Goal: Task Accomplishment & Management: Manage account settings

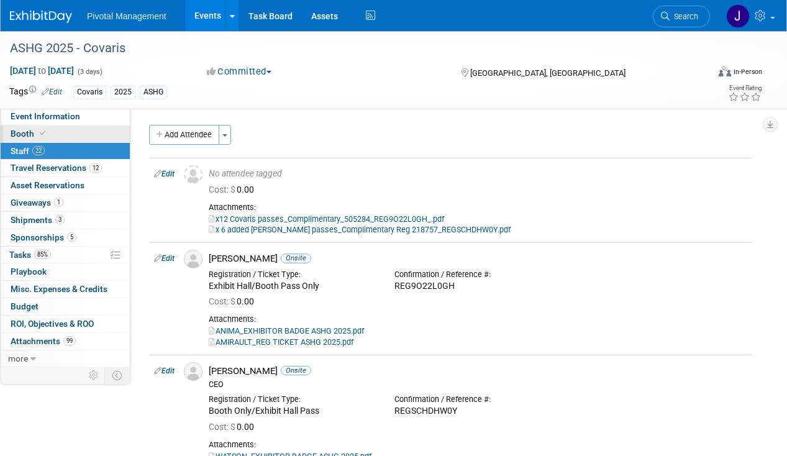
click at [25, 129] on span "Booth" at bounding box center [30, 134] width 38 height 10
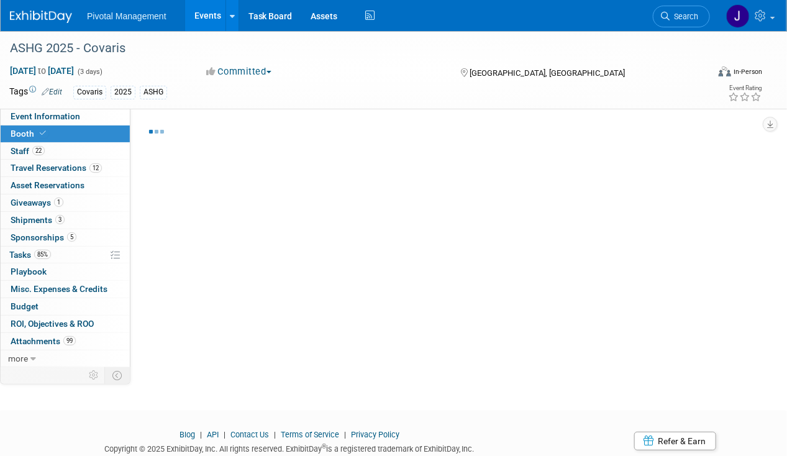
select select "Yes"
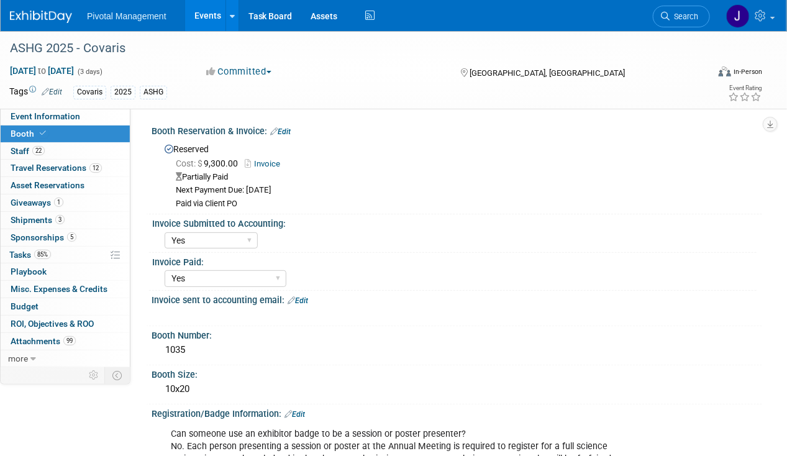
click at [286, 130] on link "Edit" at bounding box center [280, 131] width 20 height 9
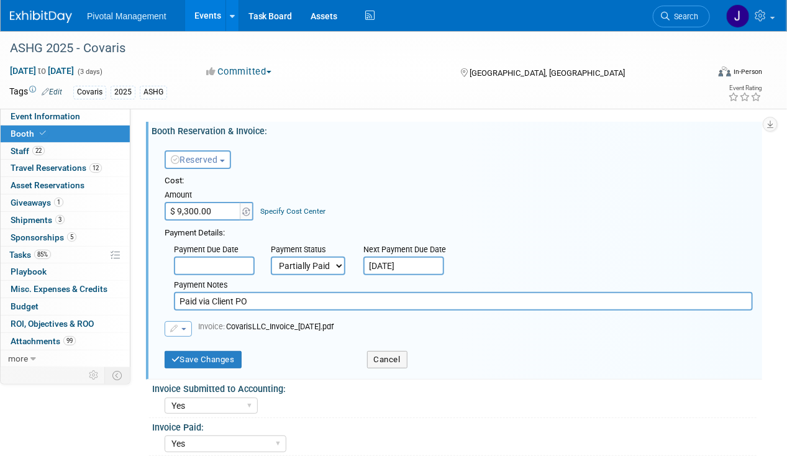
click at [301, 263] on select "Not Paid Yet Partially Paid Paid in Full" at bounding box center [308, 265] width 75 height 19
select select "1"
click at [271, 256] on select "Not Paid Yet Partially Paid Paid in Full" at bounding box center [308, 265] width 75 height 19
click at [174, 327] on icon "button" at bounding box center [174, 328] width 9 height 7
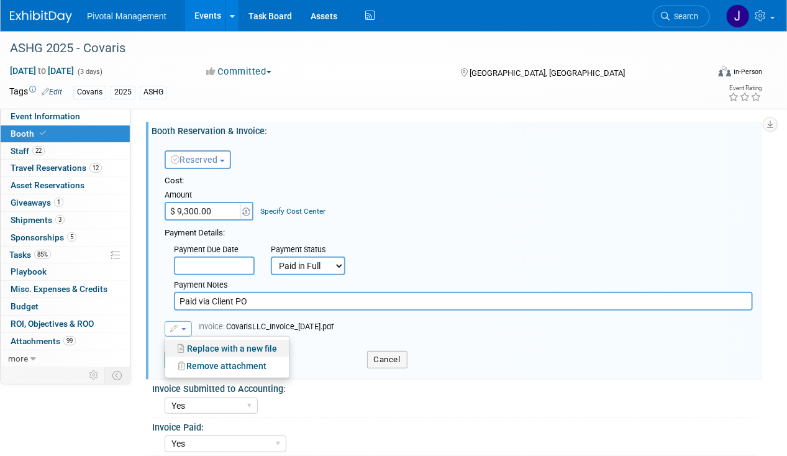
click at [204, 345] on link "Replace with a new file" at bounding box center [227, 348] width 124 height 17
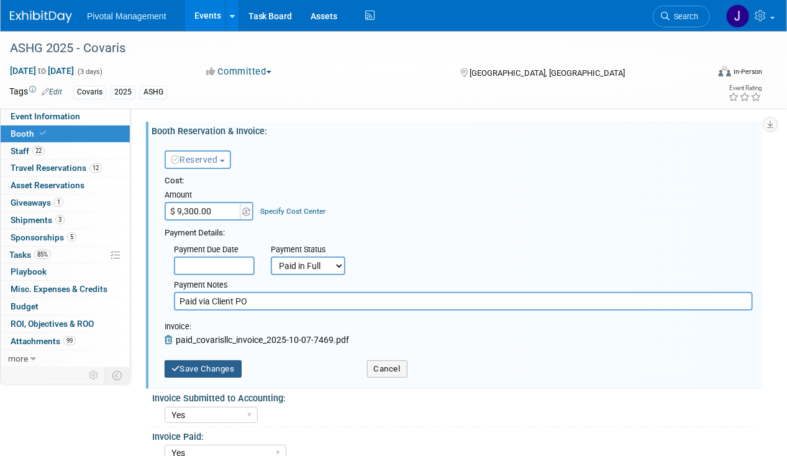
click at [219, 364] on button "Save Changes" at bounding box center [203, 368] width 77 height 17
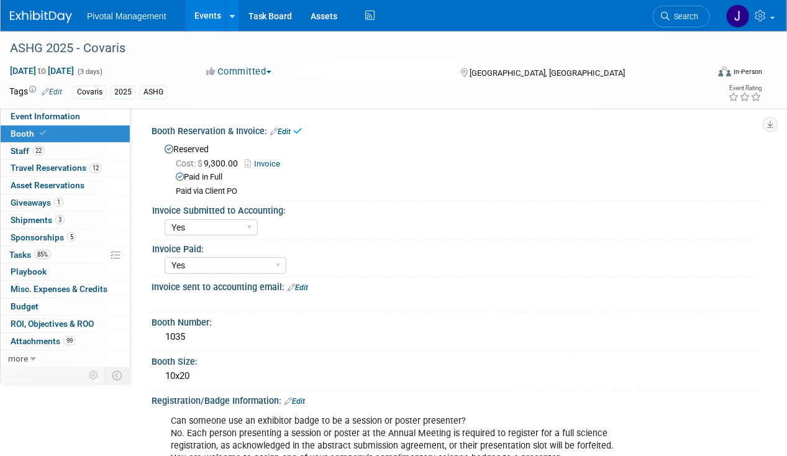
click at [268, 163] on link "Invoice" at bounding box center [266, 163] width 42 height 9
click at [61, 234] on span "Sponsorships 5" at bounding box center [44, 237] width 66 height 10
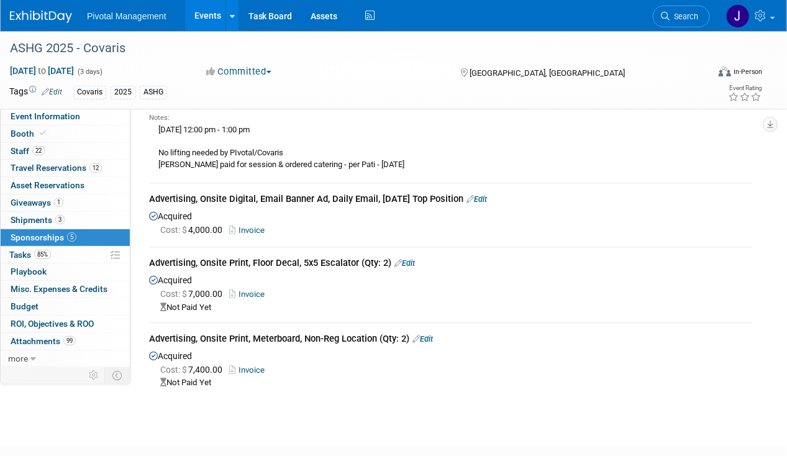
scroll to position [559, 0]
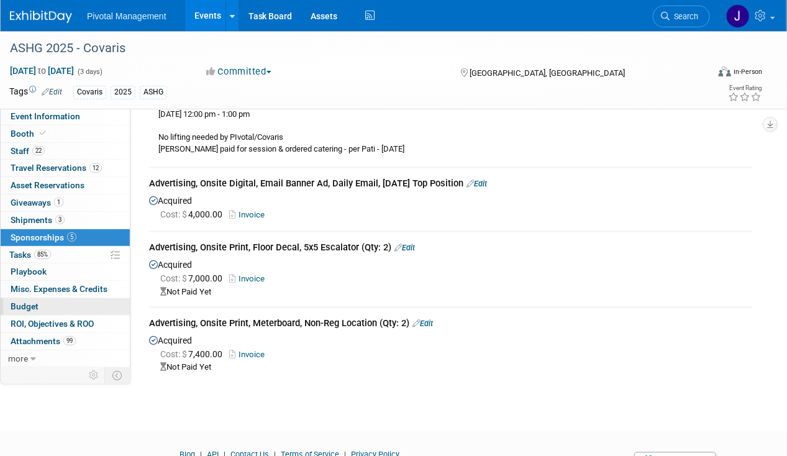
click at [50, 300] on link "Budget" at bounding box center [65, 306] width 129 height 17
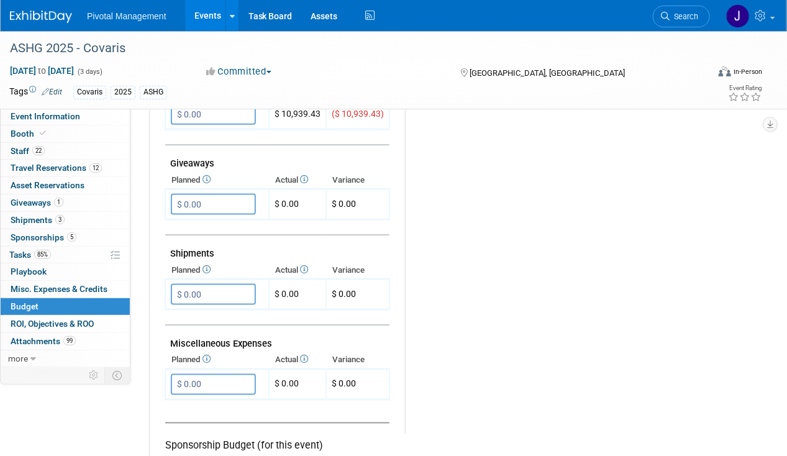
scroll to position [683, 0]
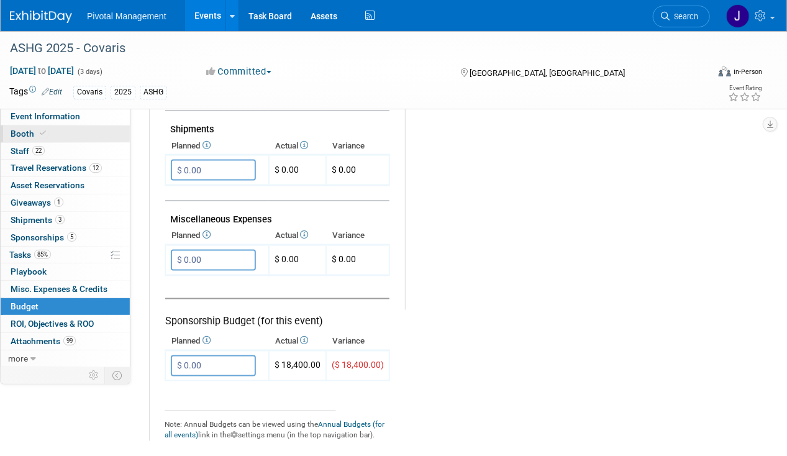
click at [73, 132] on link "Booth" at bounding box center [65, 133] width 129 height 17
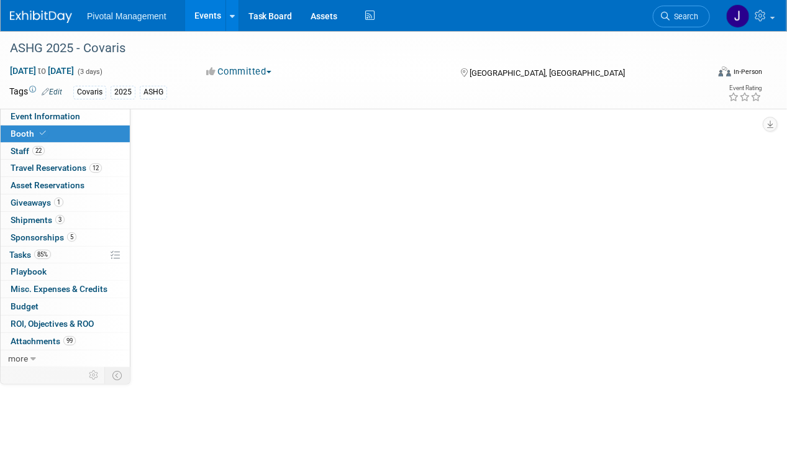
scroll to position [0, 0]
select select "Yes"
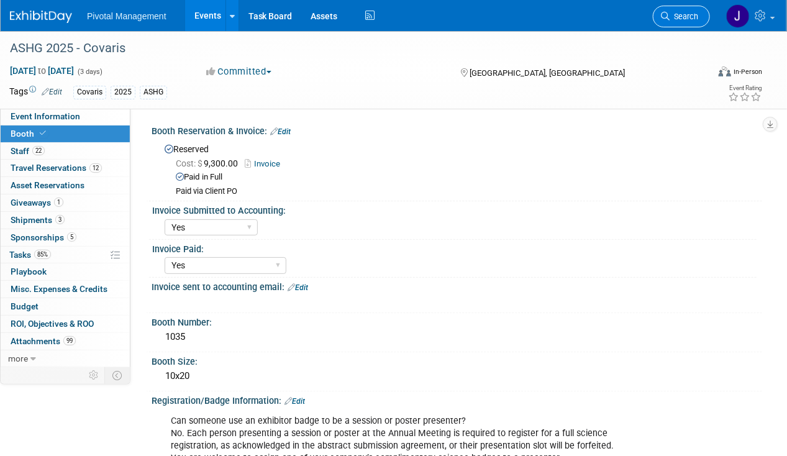
click at [676, 17] on span "Search" at bounding box center [683, 16] width 29 height 9
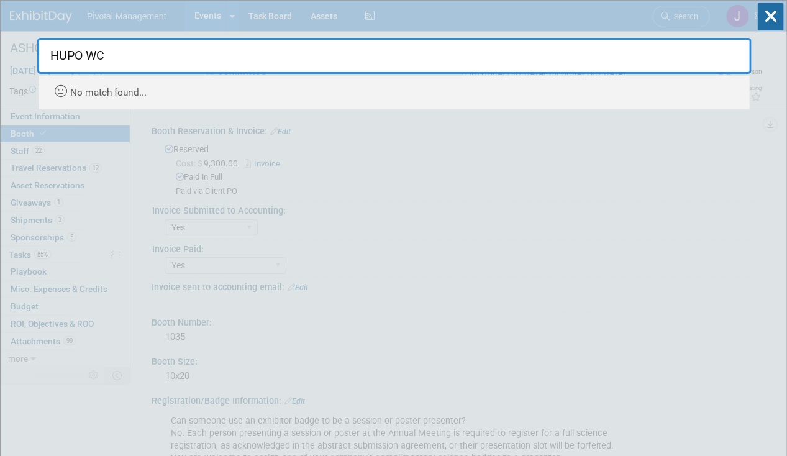
type input "HUPO W"
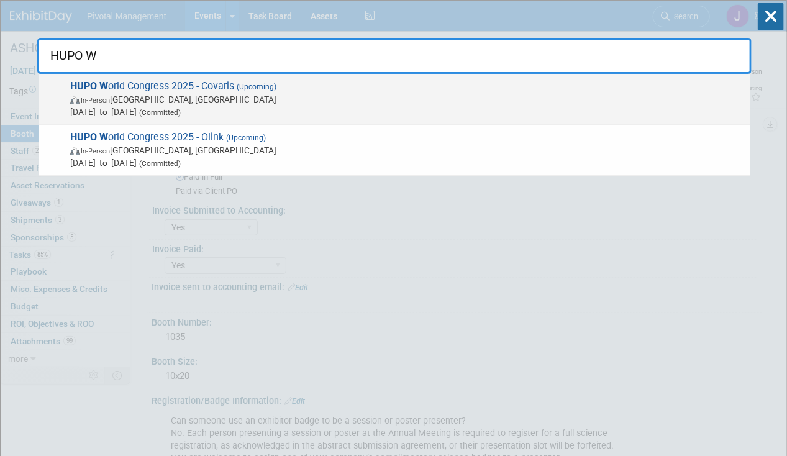
click at [154, 86] on span "HUPO W orld Congress 2025 - Covaris (Upcoming) In-Person Toronto, Canada Nov 9,…" at bounding box center [404, 99] width 677 height 38
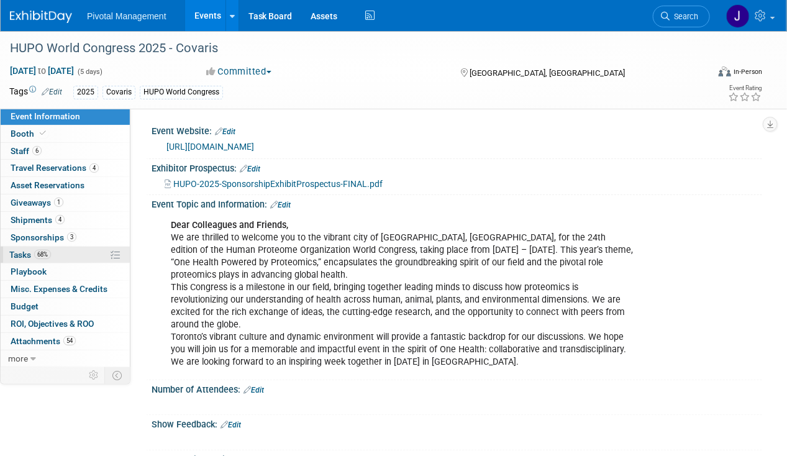
click at [34, 250] on span "Tasks 68%" at bounding box center [30, 255] width 42 height 10
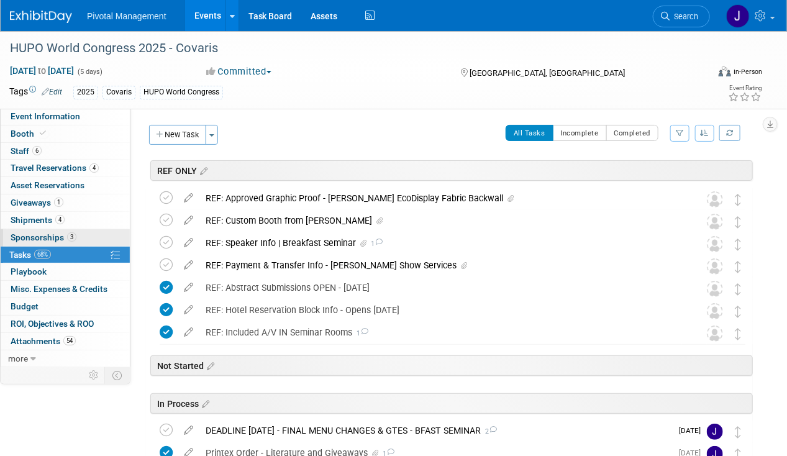
click at [37, 238] on span "Sponsorships 3" at bounding box center [44, 237] width 66 height 10
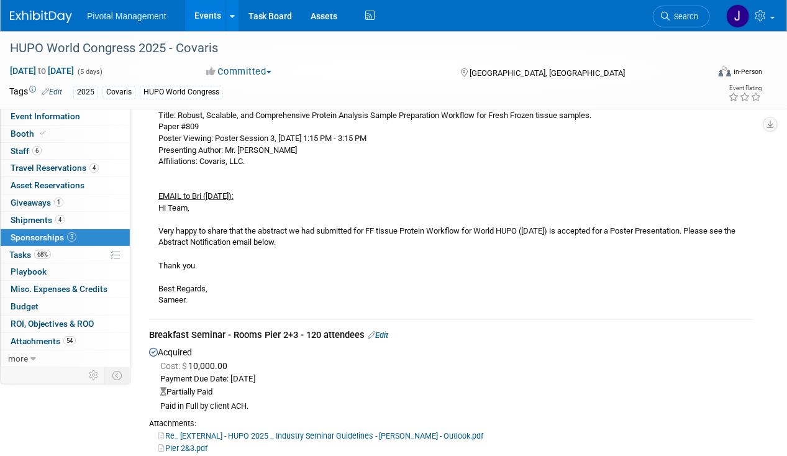
scroll to position [248, 0]
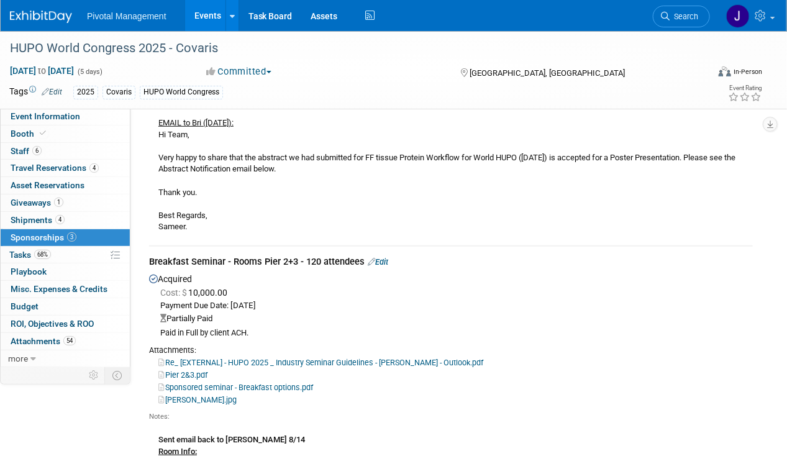
click at [388, 258] on link "Edit" at bounding box center [378, 261] width 20 height 9
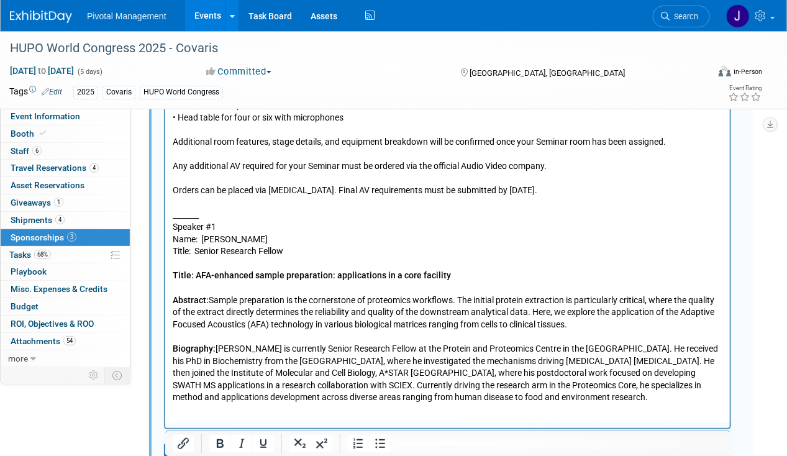
scroll to position [1719, 0]
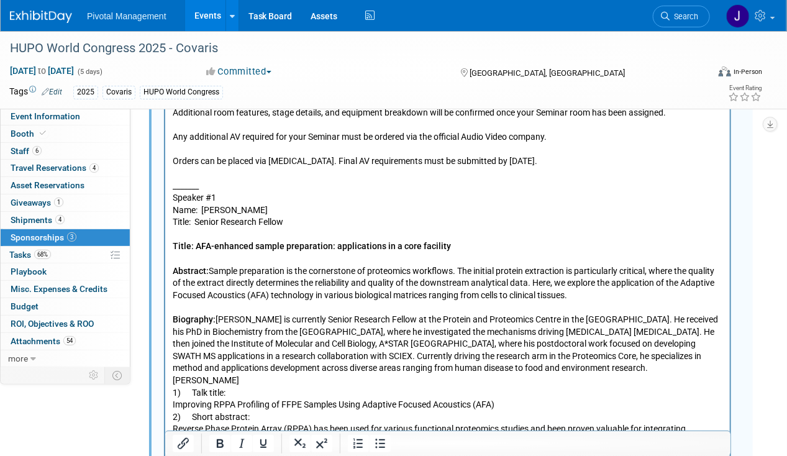
scroll to position [1760, 0]
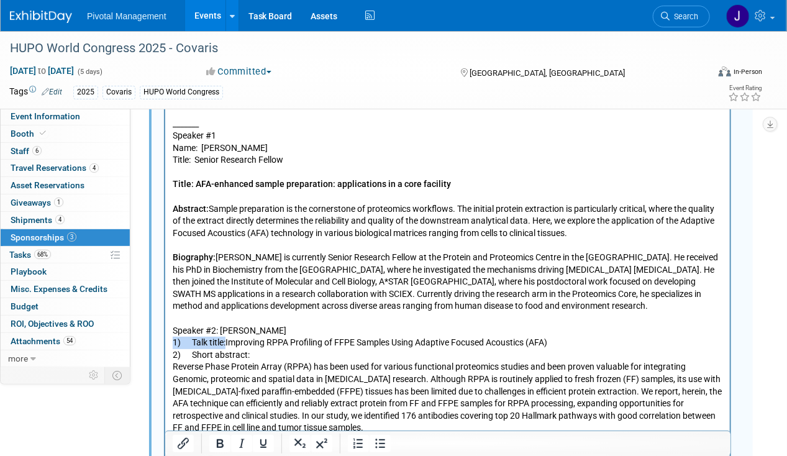
drag, startPoint x: 228, startPoint y: 318, endPoint x: 138, endPoint y: 321, distance: 90.1
click at [217, 440] on icon "Bold" at bounding box center [220, 443] width 7 height 9
click at [253, 337] on p "1) Talk title: Improving RPPA Profiling of FFPE Samples Using Adaptive Focused …" at bounding box center [447, 343] width 550 height 12
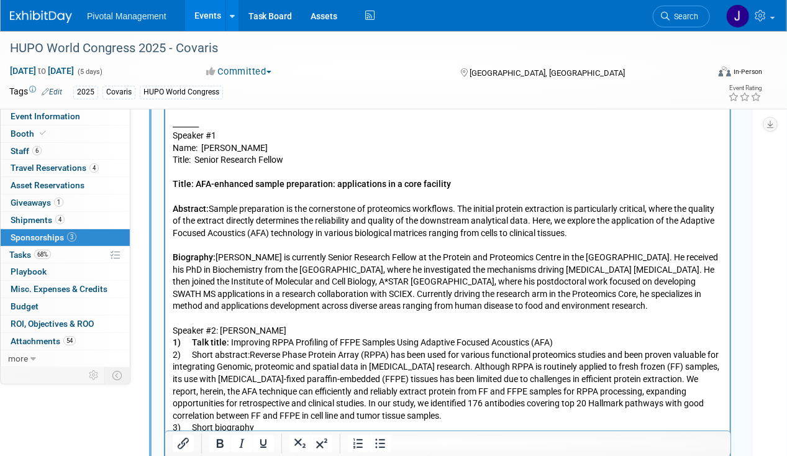
drag, startPoint x: 251, startPoint y: 331, endPoint x: 155, endPoint y: 332, distance: 95.6
click at [216, 450] on icon "Bold" at bounding box center [219, 443] width 15 height 15
click at [180, 337] on p "1) Talk title: Improving RPPA Profiling of FFPE Samples Using Adaptive Focused …" at bounding box center [447, 343] width 550 height 12
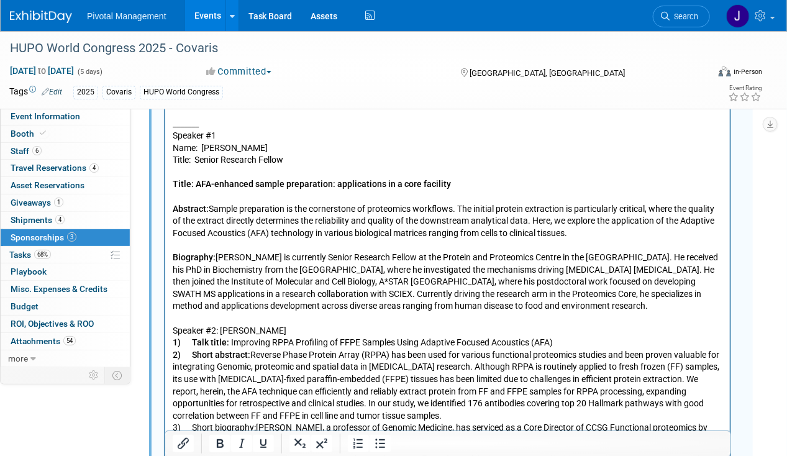
drag, startPoint x: 256, startPoint y: 402, endPoint x: 165, endPoint y: 405, distance: 91.3
drag, startPoint x: 223, startPoint y: 444, endPoint x: 232, endPoint y: 433, distance: 13.7
click at [222, 444] on icon "Bold" at bounding box center [219, 443] width 15 height 15
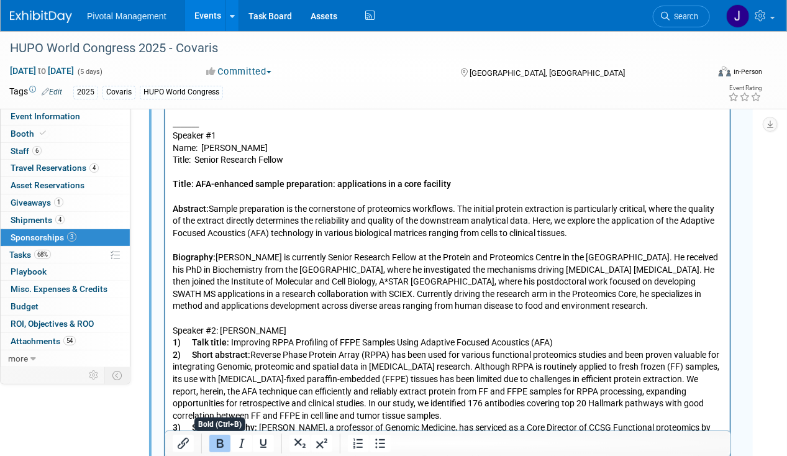
click at [310, 357] on p "2) Short abstract: Reverse Phase Protein Array (RPPA) has been used for various…" at bounding box center [447, 386] width 550 height 73
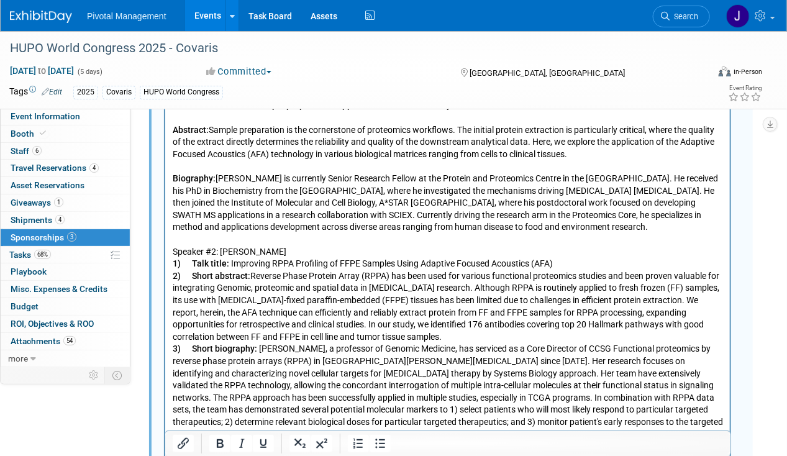
scroll to position [1822, 0]
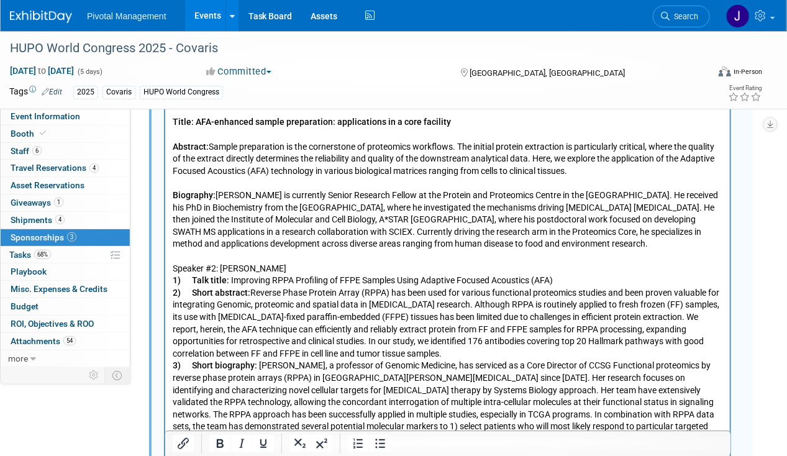
click at [215, 263] on p "Speaker #2: Dr. Yiling Lu" at bounding box center [447, 269] width 550 height 12
click at [217, 444] on icon "Bold" at bounding box center [220, 443] width 7 height 9
click at [337, 315] on p "2) Short abstract: Reverse Phase Protein Array (RPPA) has been used for various…" at bounding box center [447, 323] width 550 height 73
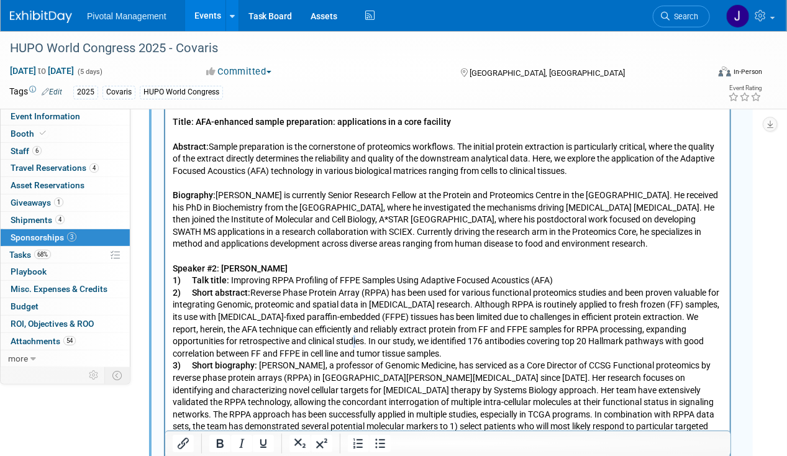
scroll to position [1698, 0]
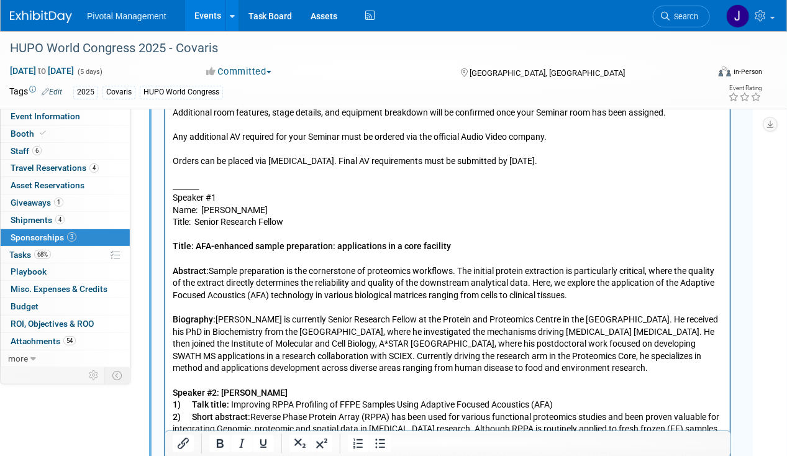
click at [221, 445] on icon "Bold" at bounding box center [219, 443] width 15 height 15
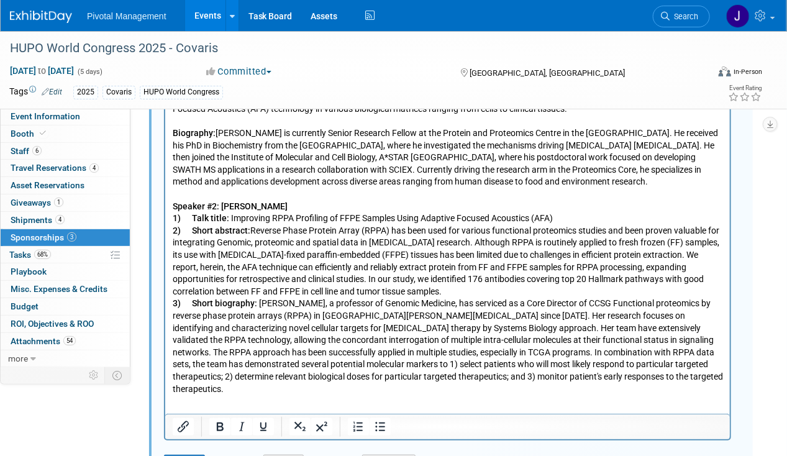
scroll to position [2136, 0]
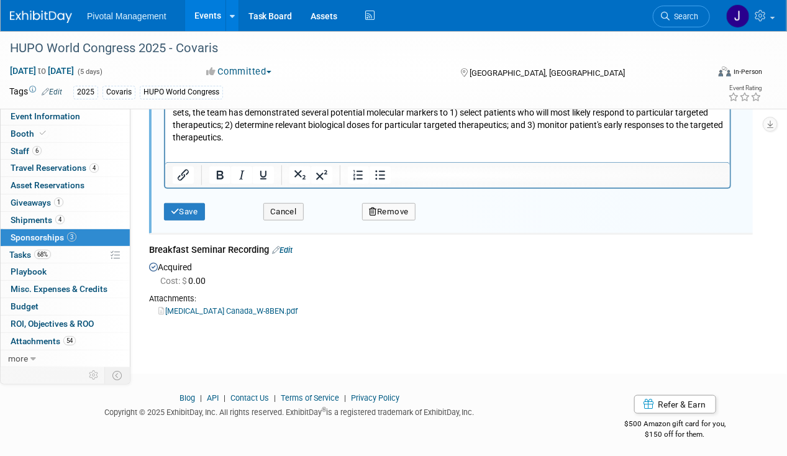
click at [189, 215] on div "Save Cancel Remove" at bounding box center [452, 208] width 576 height 38
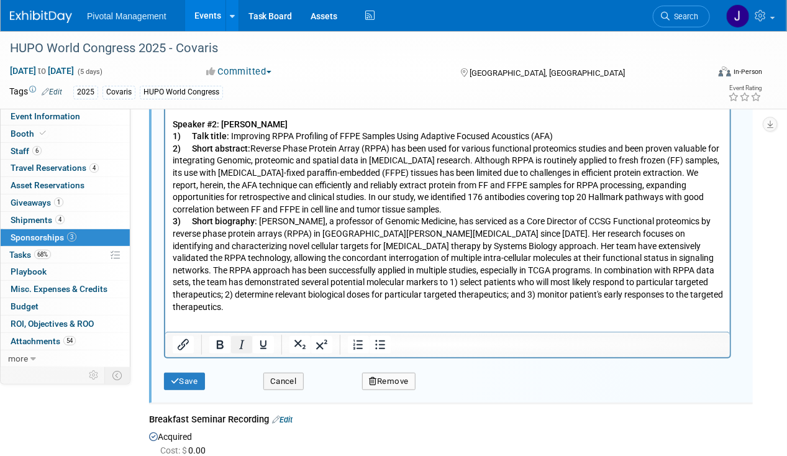
scroll to position [1949, 0]
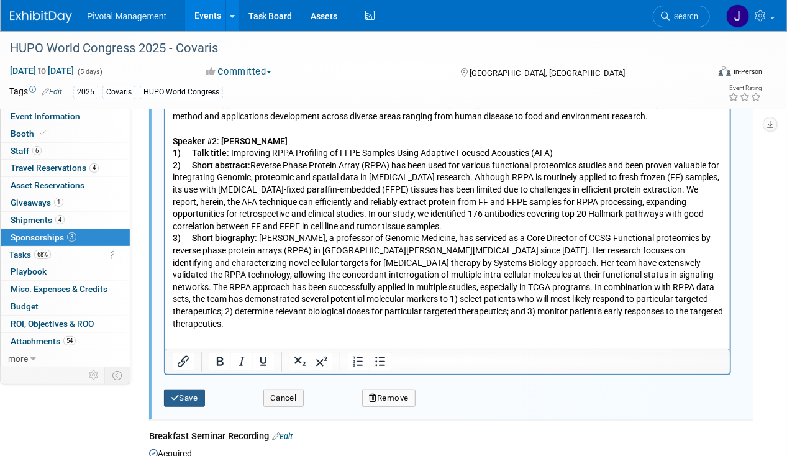
click at [190, 389] on button "Save" at bounding box center [184, 397] width 41 height 17
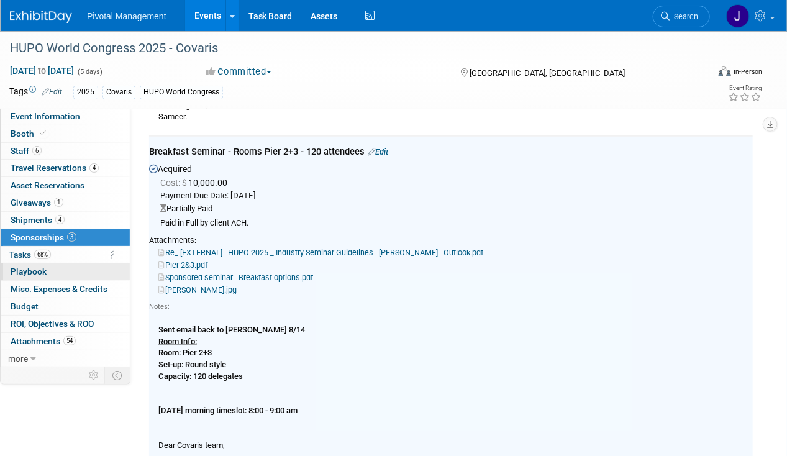
scroll to position [353, 0]
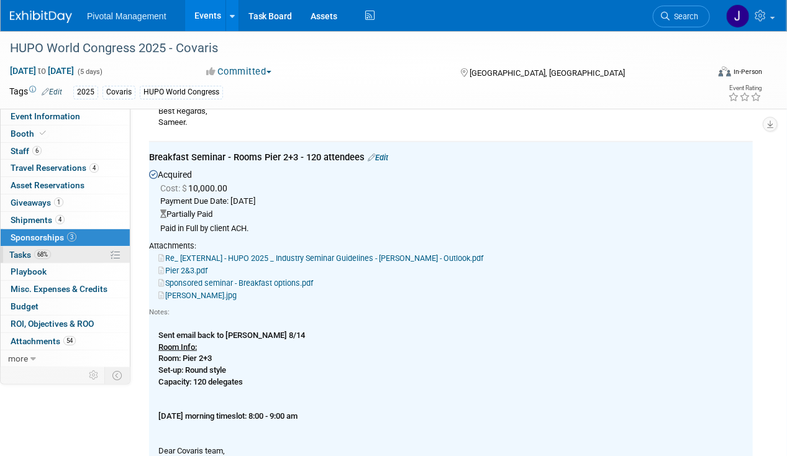
click at [31, 253] on span "Tasks 68%" at bounding box center [30, 255] width 42 height 10
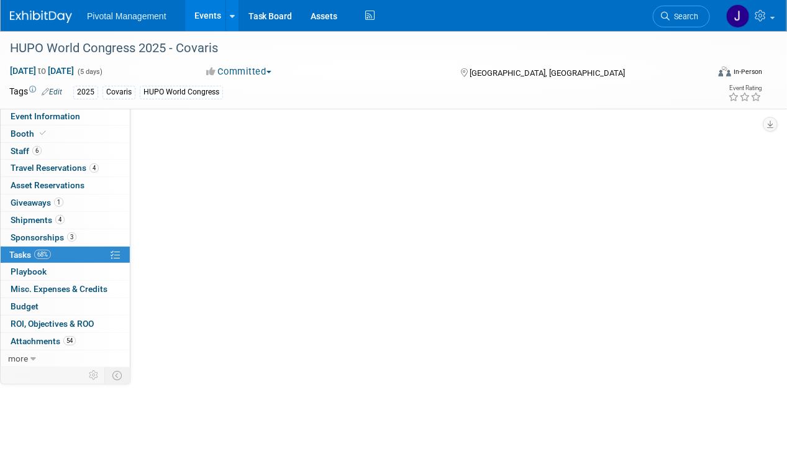
scroll to position [0, 0]
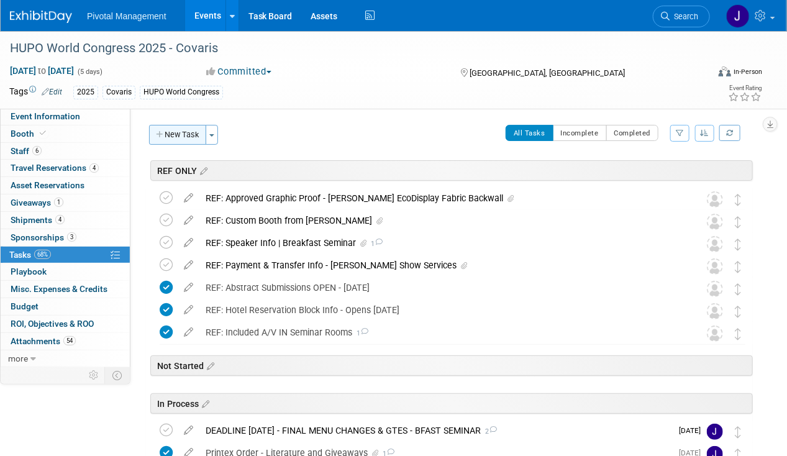
click at [167, 131] on button "New Task" at bounding box center [177, 135] width 57 height 20
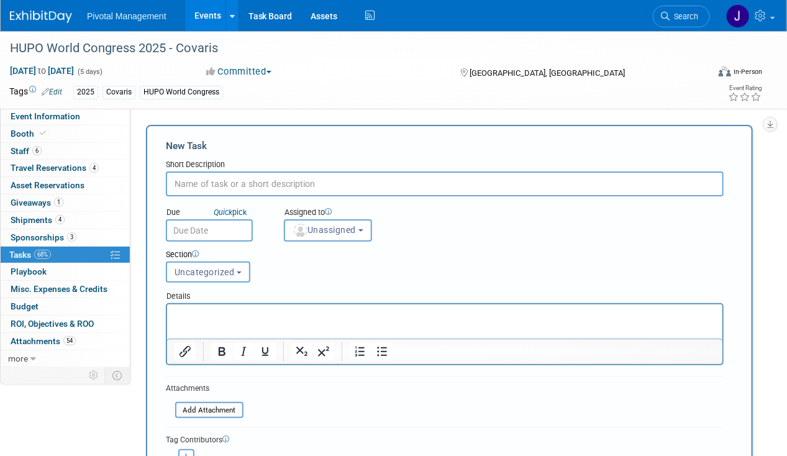
click at [205, 16] on link "Events" at bounding box center [207, 15] width 45 height 31
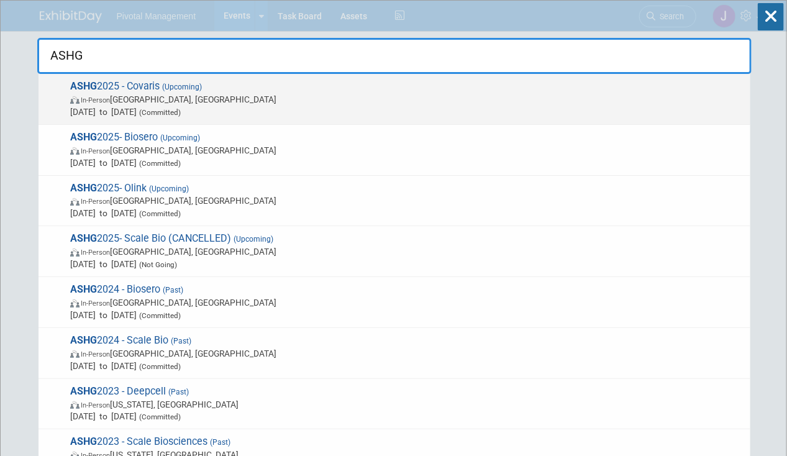
type input "ASHG"
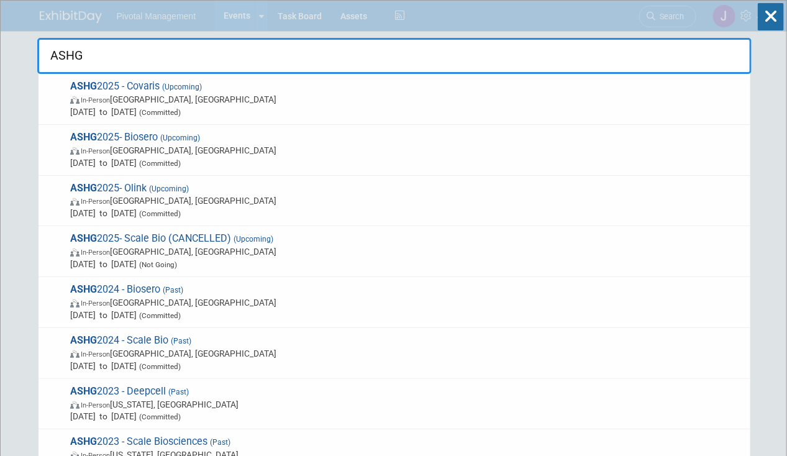
click at [468, 92] on span "ASHG 2025 - Covaris (Upcoming) In-Person Boston, MA Oct 15, 2025 to Oct 17, 202…" at bounding box center [404, 99] width 677 height 38
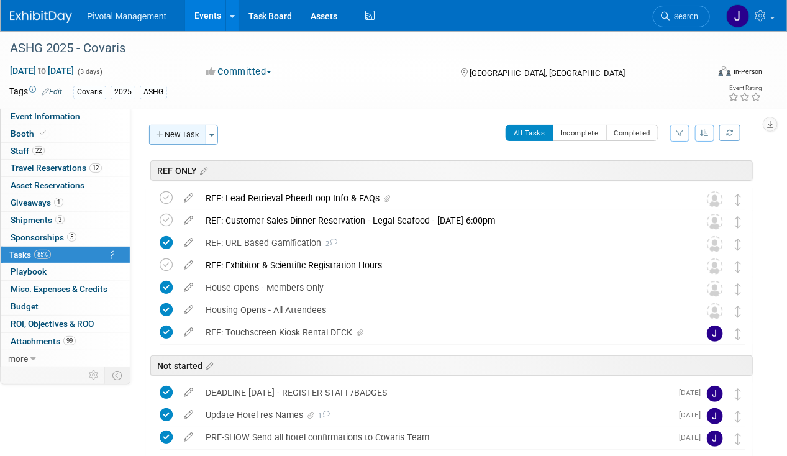
click at [170, 135] on button "New Task" at bounding box center [177, 135] width 57 height 20
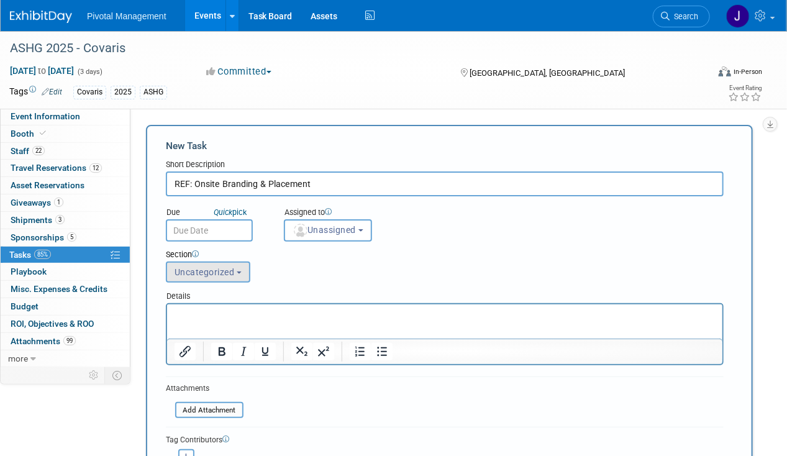
type input "REF: Onsite Branding & Placement"
click at [217, 262] on button "Uncategorized" at bounding box center [208, 271] width 84 height 21
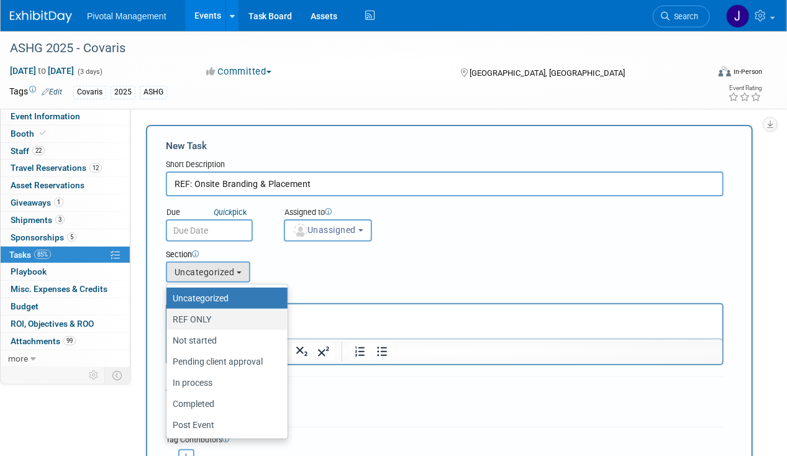
click at [209, 320] on label "REF ONLY" at bounding box center [224, 319] width 102 height 16
click at [168, 320] on input "REF ONLY" at bounding box center [164, 319] width 8 height 8
select select "11273127"
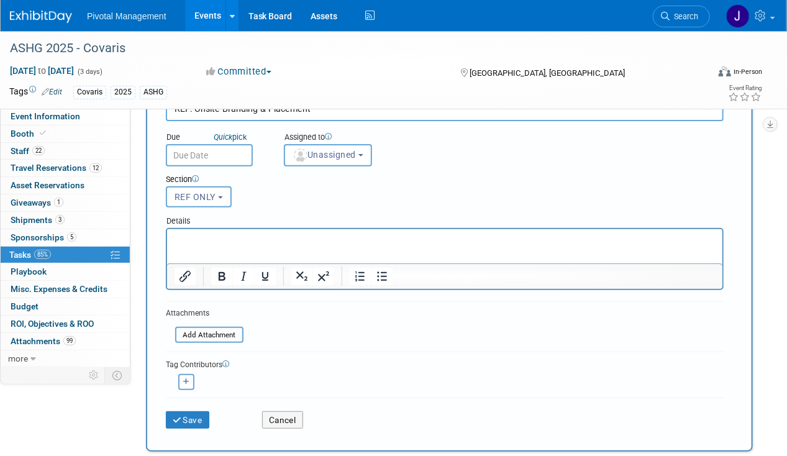
scroll to position [186, 0]
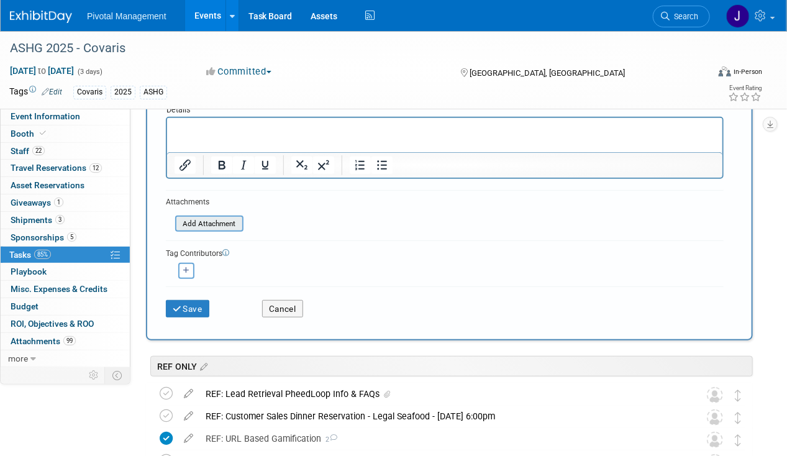
click at [196, 224] on input "file" at bounding box center [168, 224] width 148 height 14
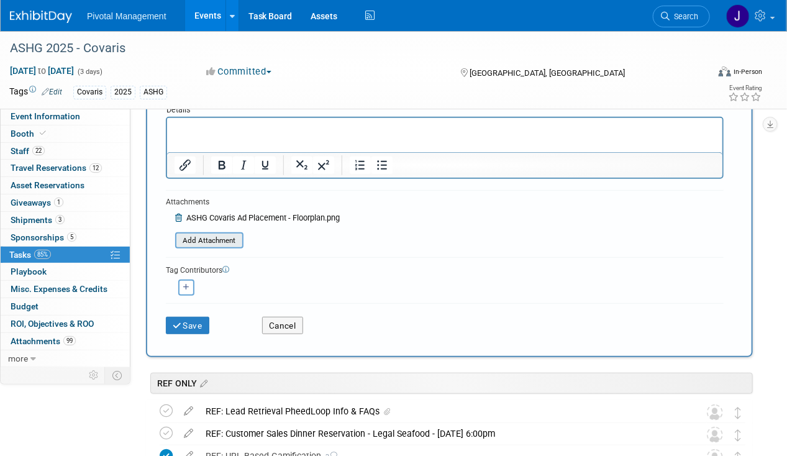
click at [185, 238] on input "file" at bounding box center [168, 240] width 148 height 14
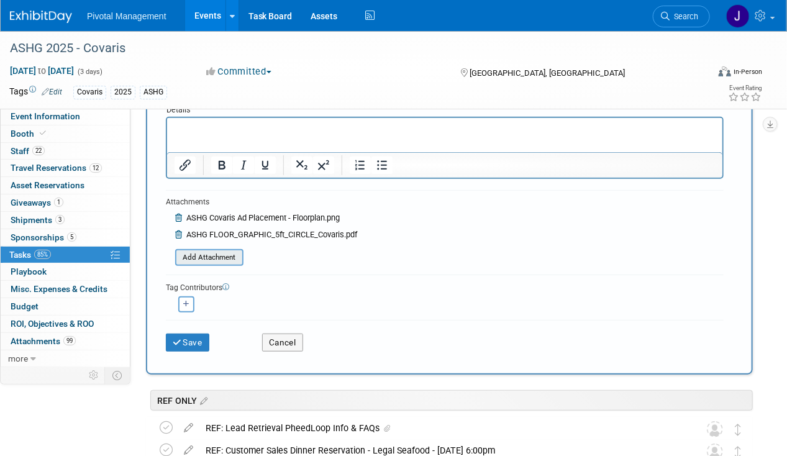
click at [190, 253] on input "file" at bounding box center [168, 257] width 148 height 14
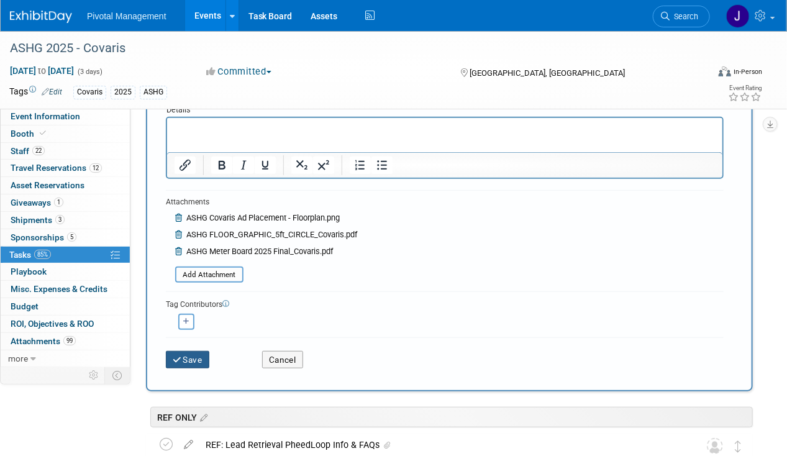
click at [187, 363] on button "Save" at bounding box center [187, 359] width 43 height 17
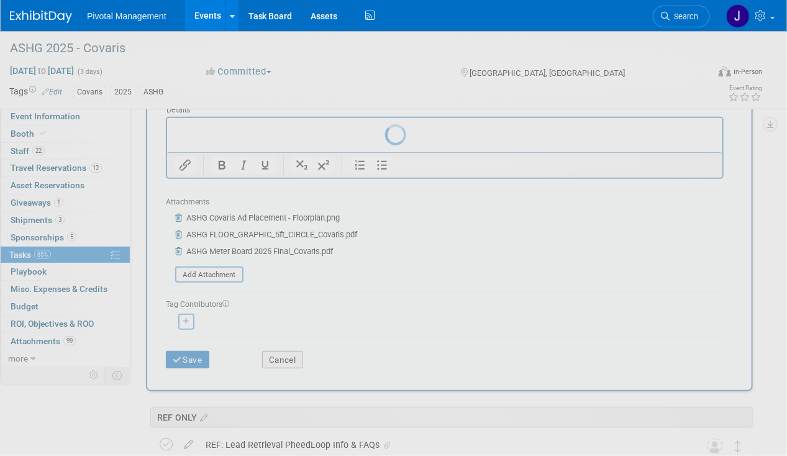
scroll to position [0, 0]
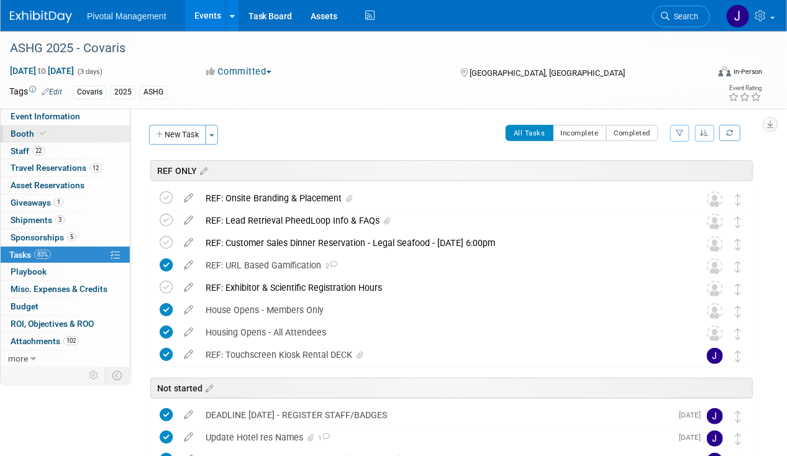
click at [53, 129] on link "Booth" at bounding box center [65, 133] width 129 height 17
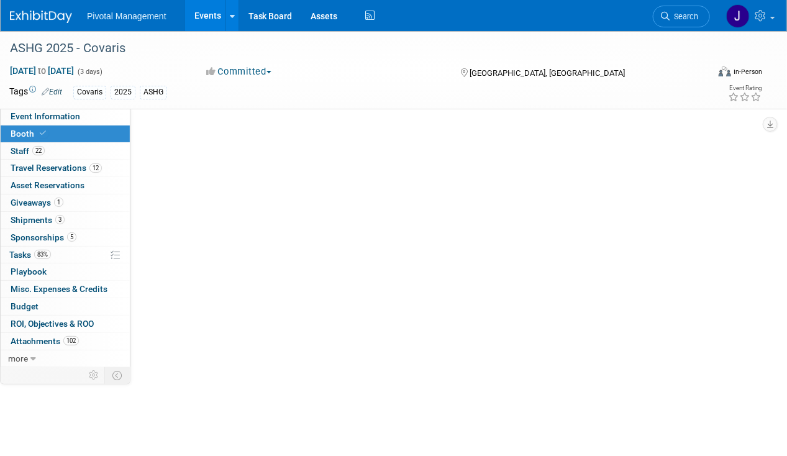
select select "Yes"
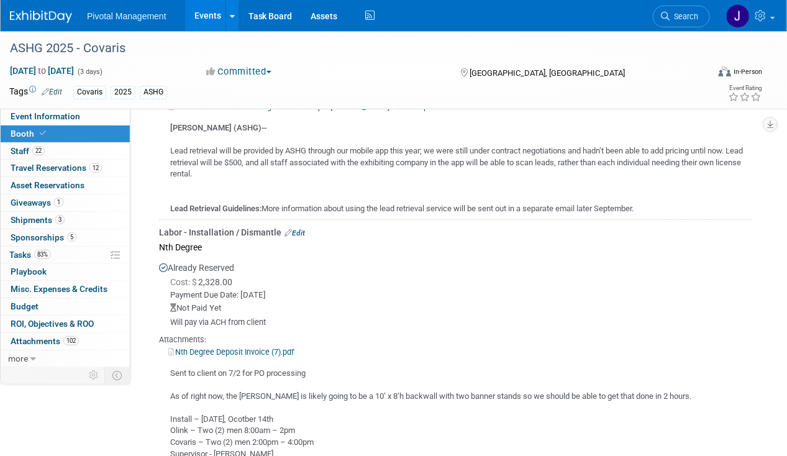
scroll to position [1738, 0]
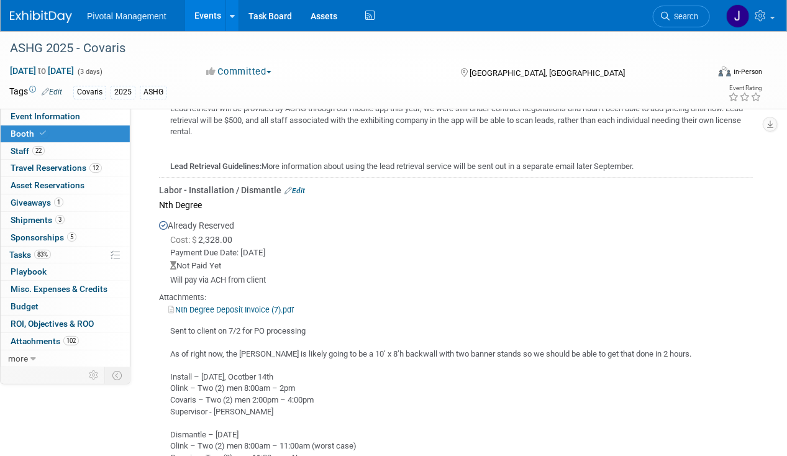
click at [292, 186] on link "Edit" at bounding box center [294, 190] width 20 height 9
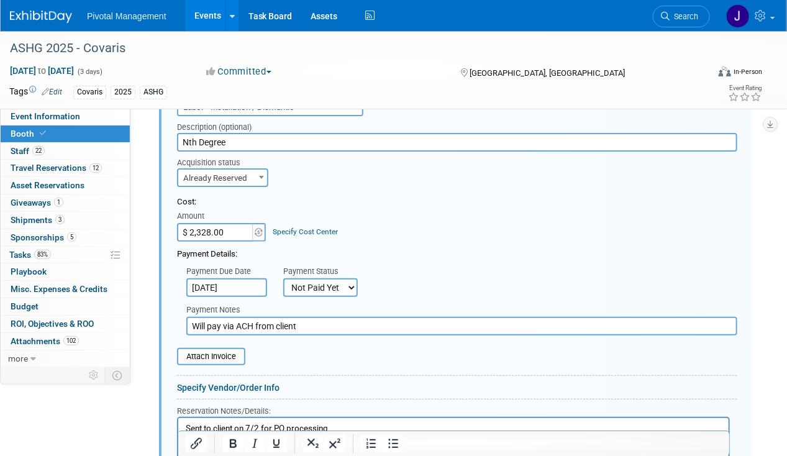
scroll to position [1885, 0]
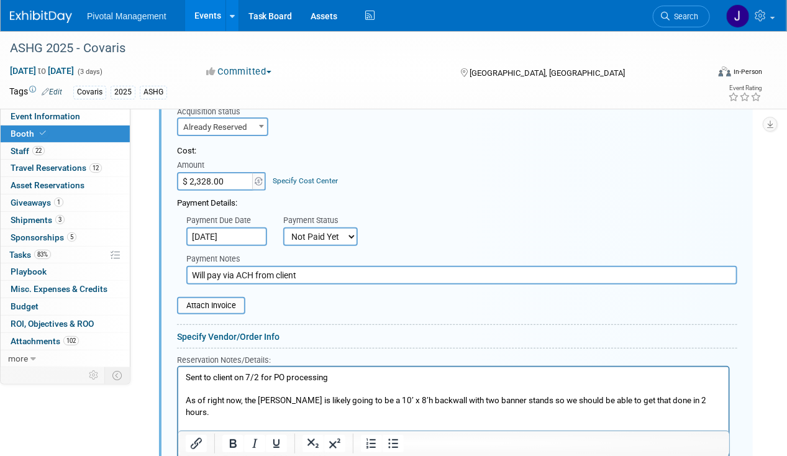
click at [310, 227] on select "Not Paid Yet Partially Paid Paid in Full" at bounding box center [320, 236] width 75 height 19
click at [318, 227] on select "Not Paid Yet Partially Paid Paid in Full" at bounding box center [320, 236] width 75 height 19
select select "2"
click at [283, 227] on select "Not Paid Yet Partially Paid Paid in Full" at bounding box center [320, 236] width 75 height 19
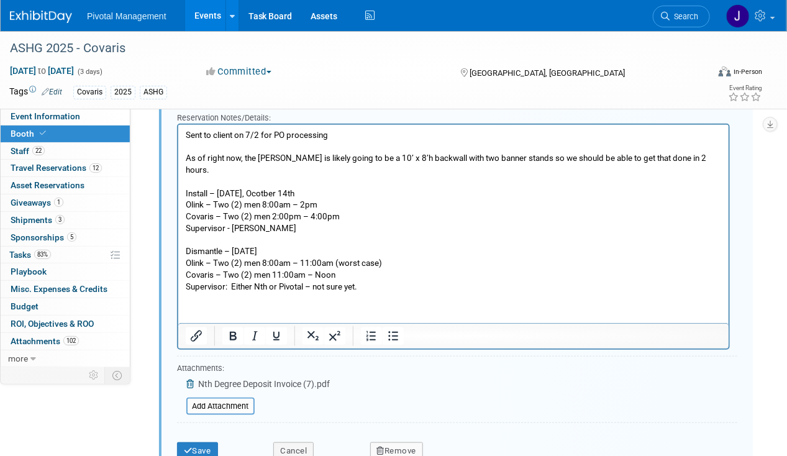
scroll to position [2195, 0]
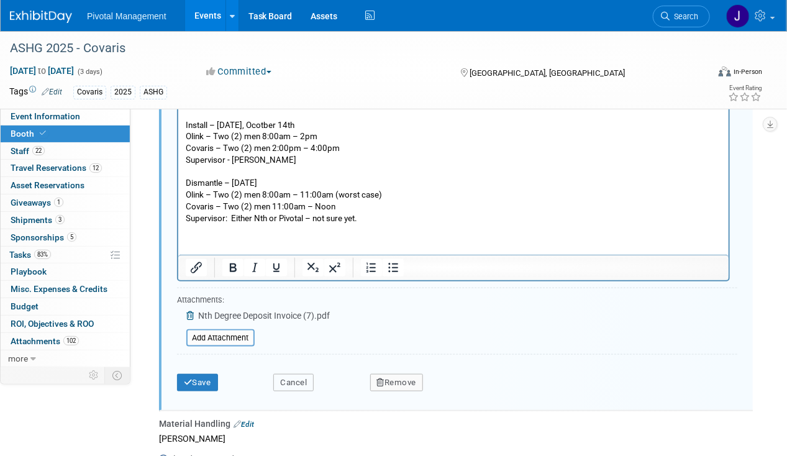
click at [298, 374] on button "Cancel" at bounding box center [293, 382] width 40 height 17
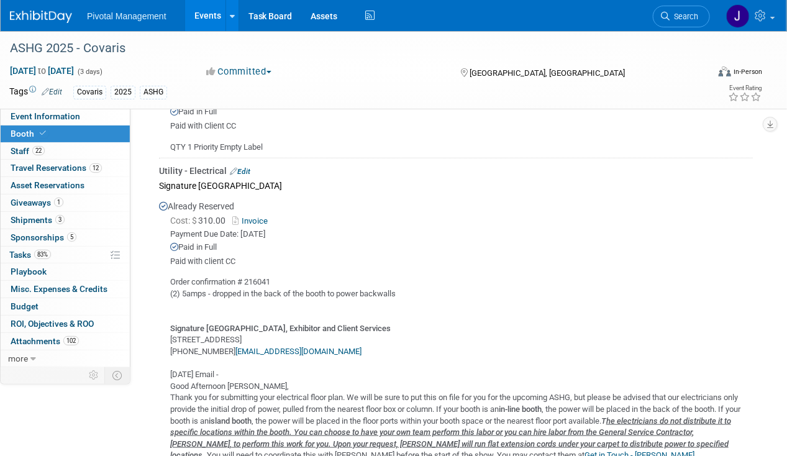
click at [255, 216] on link "Invoice" at bounding box center [252, 220] width 40 height 9
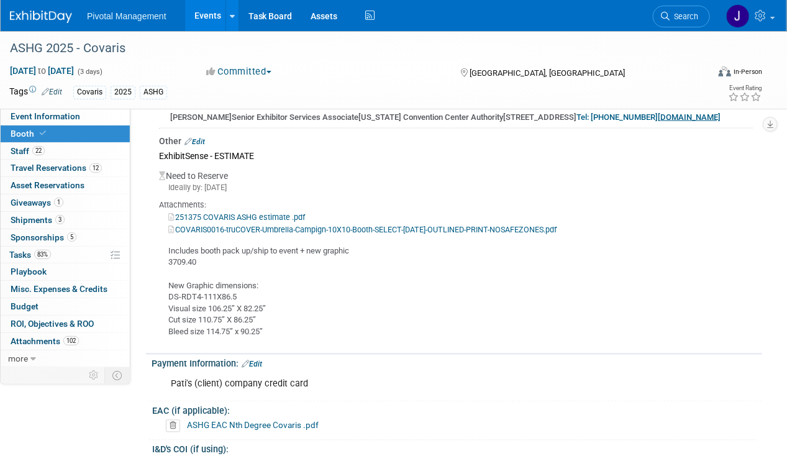
scroll to position [2568, 0]
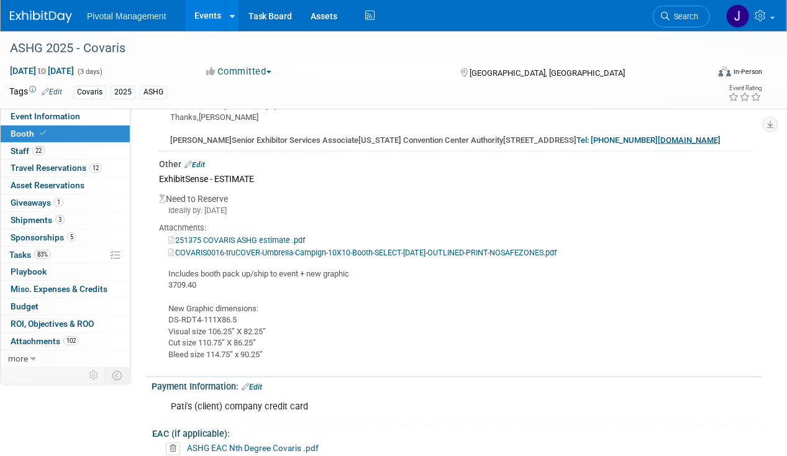
click at [206, 158] on div "Other Edit" at bounding box center [456, 164] width 594 height 12
click at [202, 160] on link "Edit" at bounding box center [194, 164] width 20 height 9
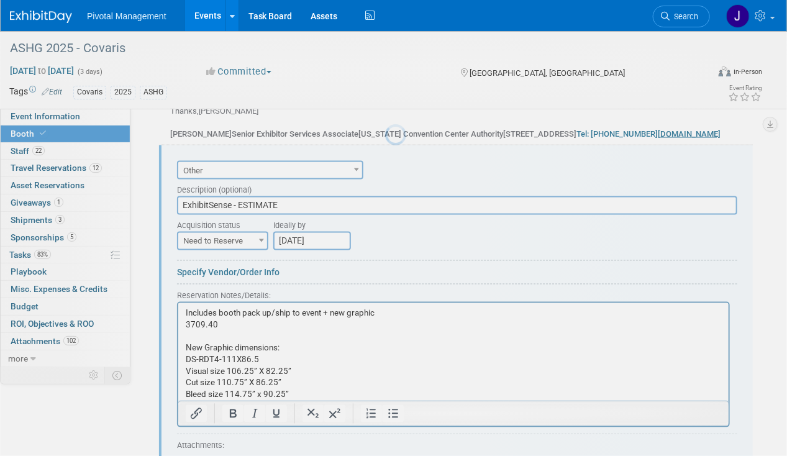
scroll to position [0, 0]
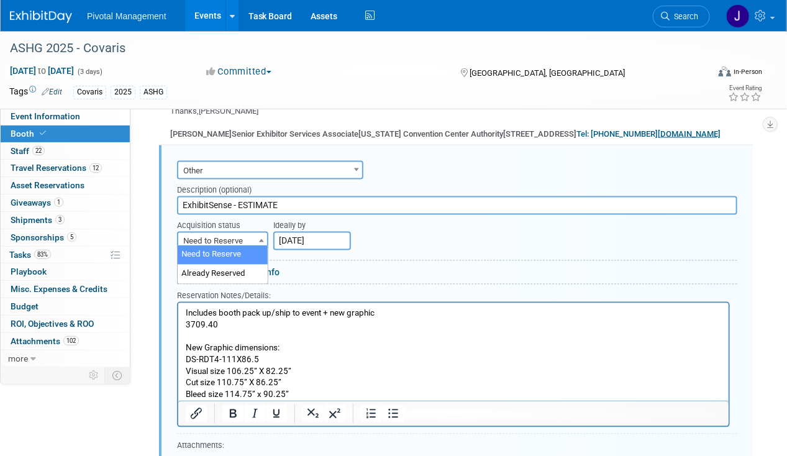
click at [233, 233] on span "Need to Reserve" at bounding box center [222, 241] width 89 height 17
select select "2"
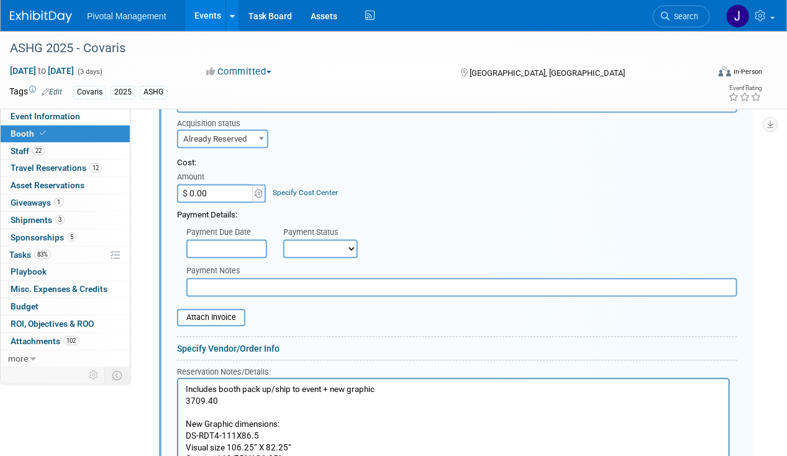
scroll to position [2884, 0]
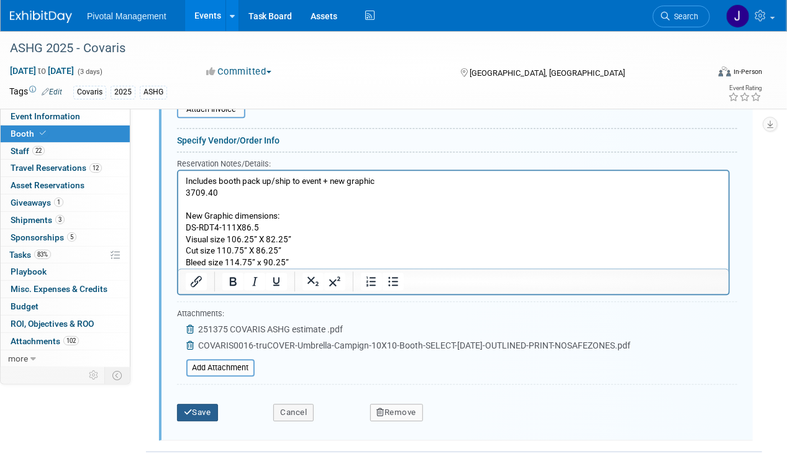
click at [204, 407] on button "Save" at bounding box center [197, 412] width 41 height 17
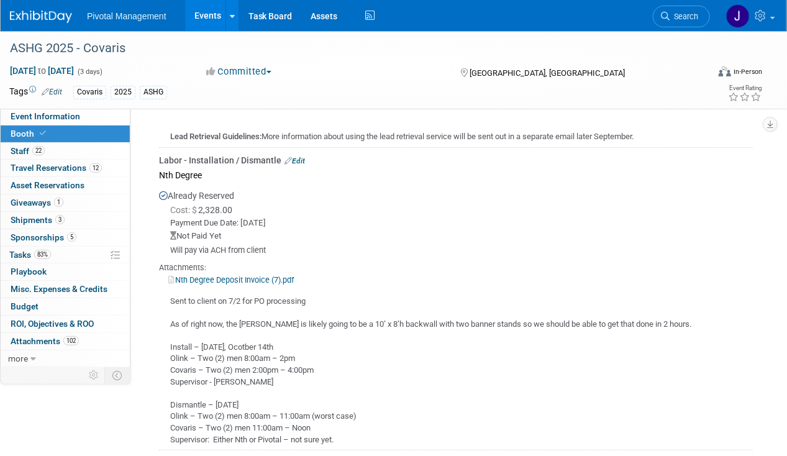
scroll to position [1767, 0]
click at [260, 276] on link "Nth Degree Deposit Invoice (7).pdf" at bounding box center [230, 280] width 125 height 9
click at [294, 158] on link "Edit" at bounding box center [294, 162] width 20 height 9
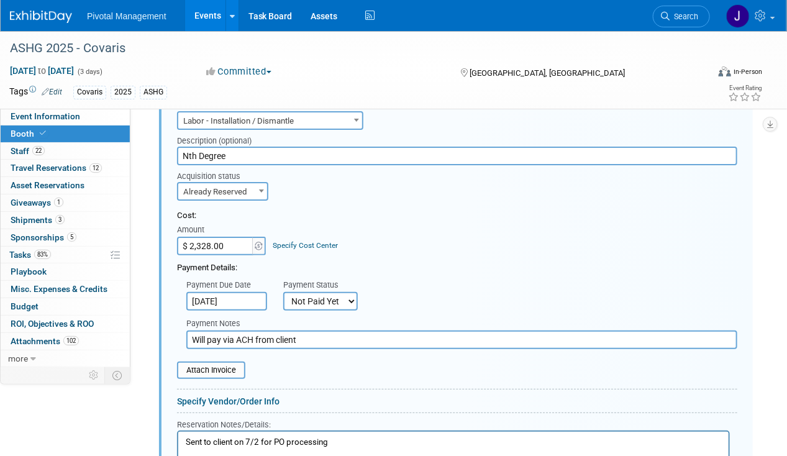
scroll to position [1885, 0]
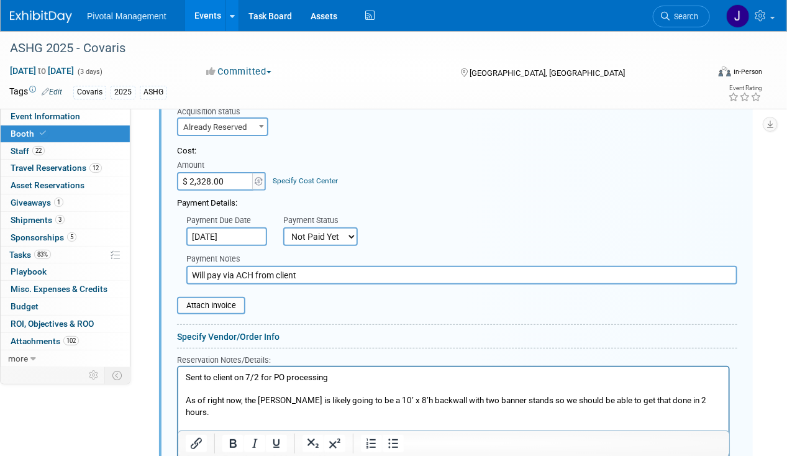
click at [325, 227] on select "Not Paid Yet Partially Paid Paid in Full" at bounding box center [320, 236] width 75 height 19
select select "2"
click at [283, 227] on select "Not Paid Yet Partially Paid Paid in Full" at bounding box center [320, 236] width 75 height 19
click at [412, 227] on input "text" at bounding box center [416, 236] width 81 height 19
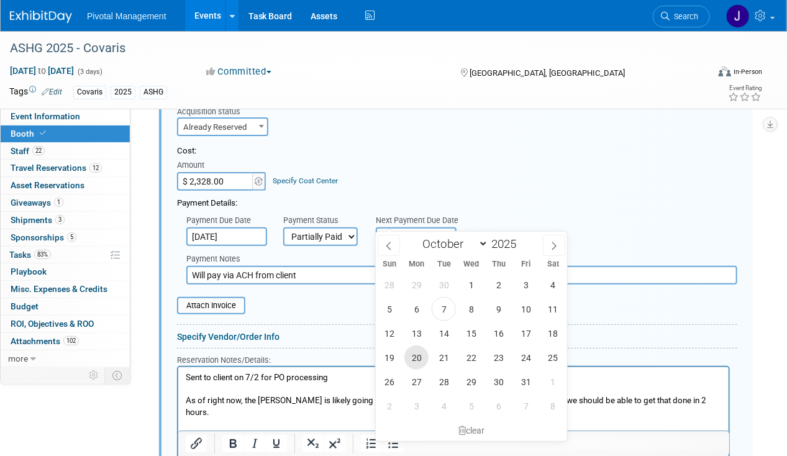
click at [410, 361] on span "20" at bounding box center [416, 357] width 24 height 24
type input "[DATE]"
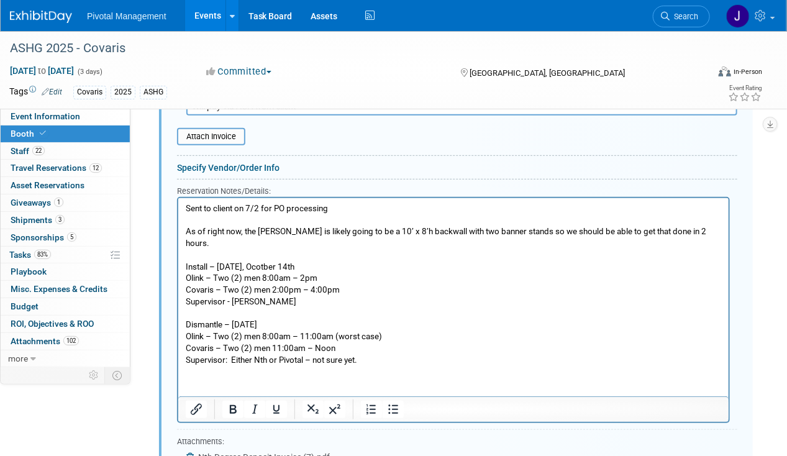
scroll to position [2071, 0]
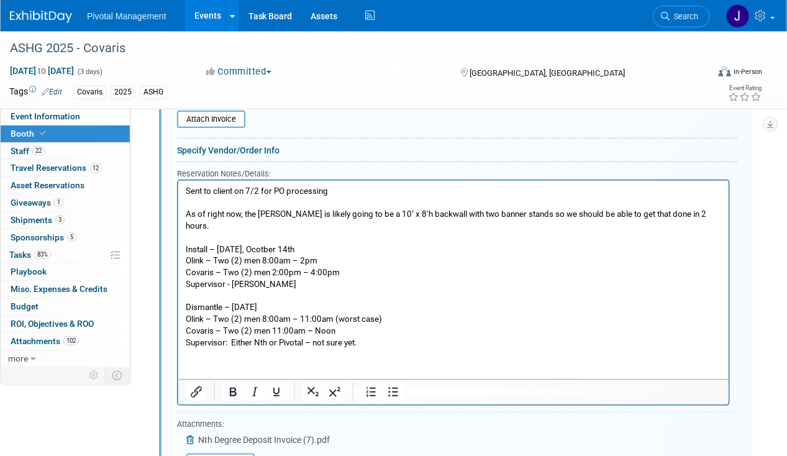
drag, startPoint x: 207, startPoint y: 376, endPoint x: 204, endPoint y: 364, distance: 12.1
click at [207, 348] on html "Sent to client on 7/2 for PO processing As of right now, the [PERSON_NAME] is l…" at bounding box center [453, 264] width 550 height 168
drag, startPoint x: 205, startPoint y: 358, endPoint x: 364, endPoint y: 330, distance: 161.4
click at [205, 348] on html "Sent to client on 7/2 for PO processing As of right now, the [PERSON_NAME] is l…" at bounding box center [453, 264] width 550 height 168
click at [399, 338] on p "Sent to client on 7/2 for PO processing As of right now, the [PERSON_NAME] is l…" at bounding box center [453, 266] width 536 height 163
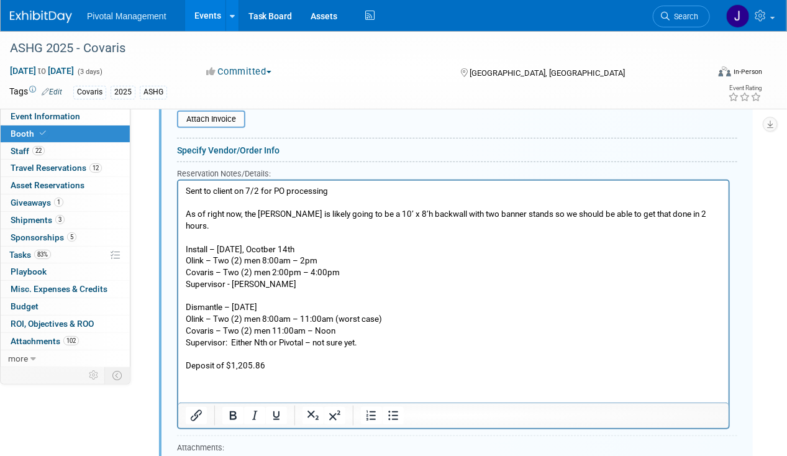
click at [335, 361] on p "Deposit of $1,205.86" at bounding box center [453, 365] width 536 height 12
